Goal: Information Seeking & Learning: Obtain resource

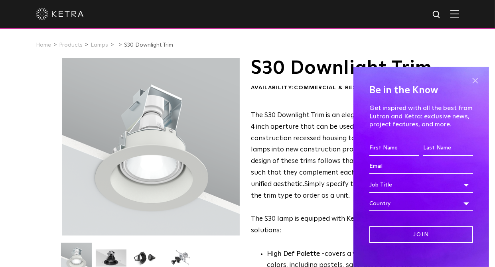
click at [471, 83] on span at bounding box center [475, 81] width 12 height 12
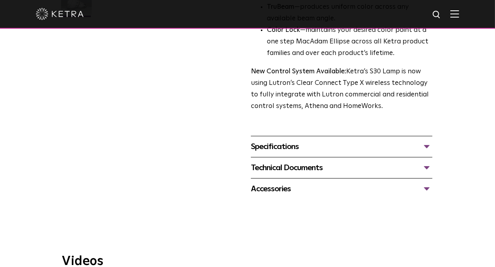
scroll to position [319, 0]
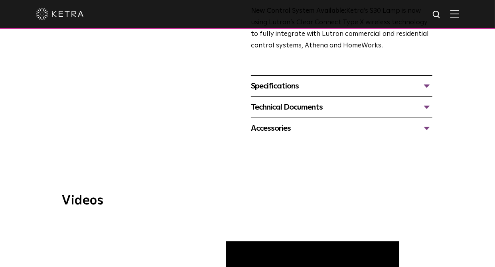
click at [280, 87] on div "Specifications" at bounding box center [341, 86] width 181 height 13
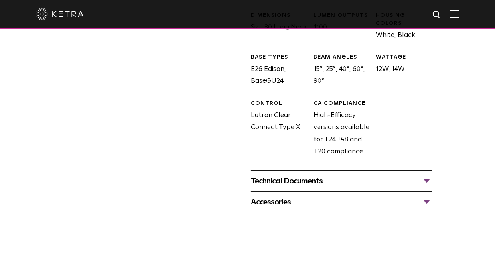
scroll to position [439, 0]
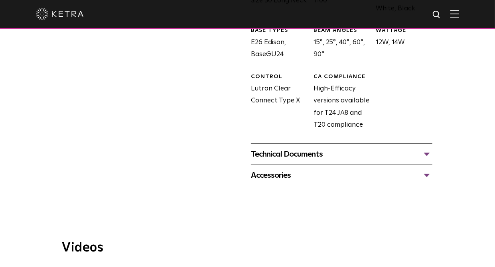
click at [321, 159] on div "Technical Documents" at bounding box center [341, 154] width 181 height 13
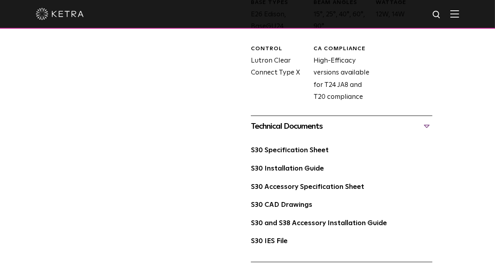
scroll to position [479, 0]
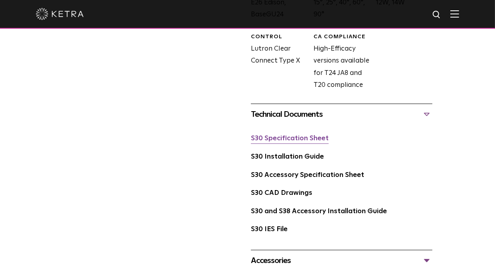
click at [286, 139] on link "S30 Specification Sheet" at bounding box center [290, 138] width 78 height 7
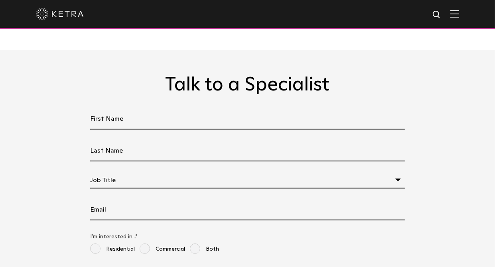
scroll to position [2194, 0]
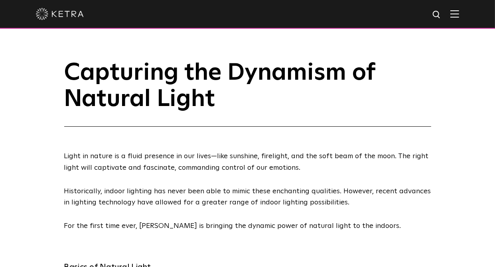
scroll to position [160, 0]
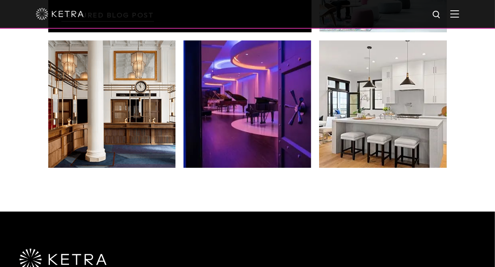
scroll to position [1676, 0]
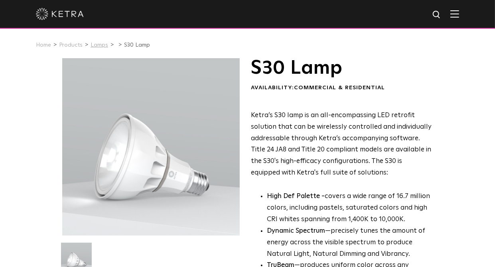
click at [97, 45] on link "Lamps" at bounding box center [100, 45] width 18 height 6
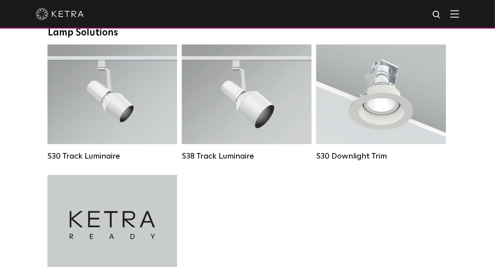
scroll to position [752, 0]
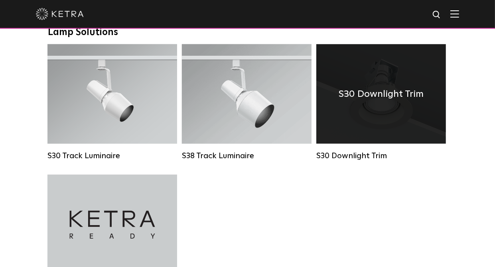
click at [408, 120] on div "S30 Downlight Trim" at bounding box center [381, 94] width 130 height 100
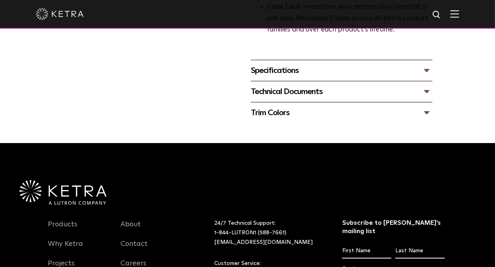
scroll to position [359, 0]
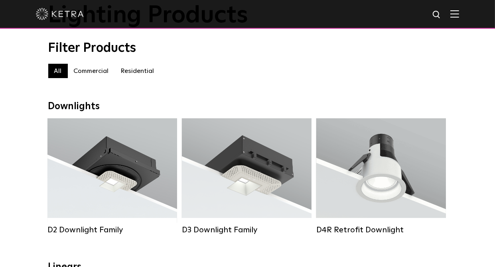
scroll to position [80, 0]
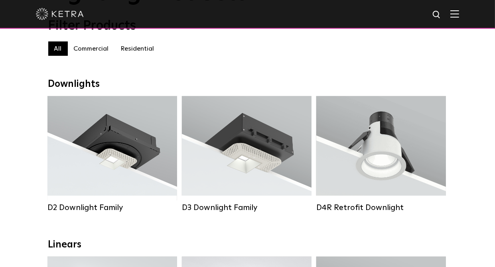
click at [136, 51] on label "Residential" at bounding box center [137, 48] width 45 height 14
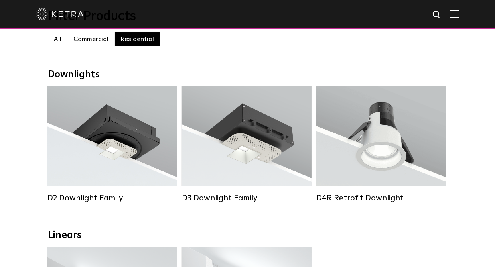
scroll to position [160, 0]
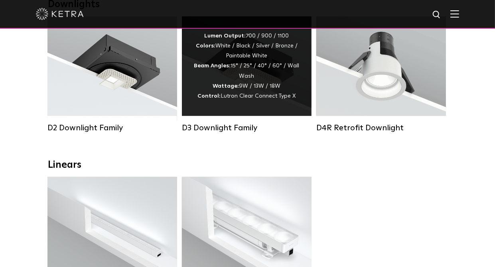
click at [200, 87] on div "Lumen Output: 700 / 900 / 1100 Colors: White / Black / Silver / Bronze / Painta…" at bounding box center [247, 66] width 106 height 70
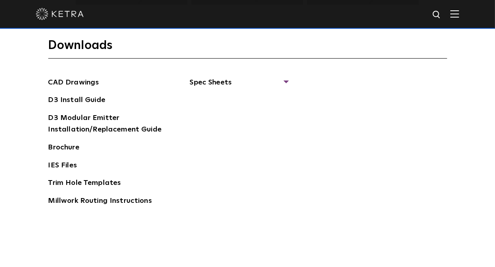
scroll to position [1197, 0]
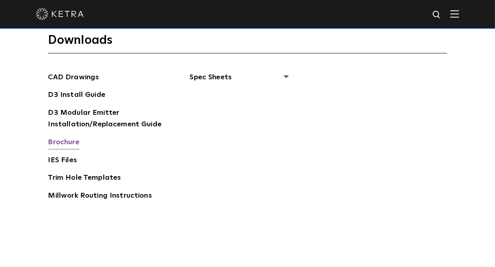
click at [76, 141] on link "Brochure" at bounding box center [63, 143] width 31 height 13
click at [217, 70] on section "Downloads CAD Drawings D3 Install Guide D3 Modular Emitter Installation/Replace…" at bounding box center [247, 124] width 399 height 183
click at [216, 74] on span "Spec Sheets" at bounding box center [239, 81] width 98 height 18
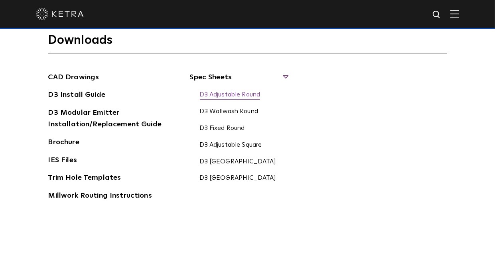
click at [225, 94] on link "D3 Adjustable Round" at bounding box center [230, 95] width 61 height 9
